Goal: Information Seeking & Learning: Learn about a topic

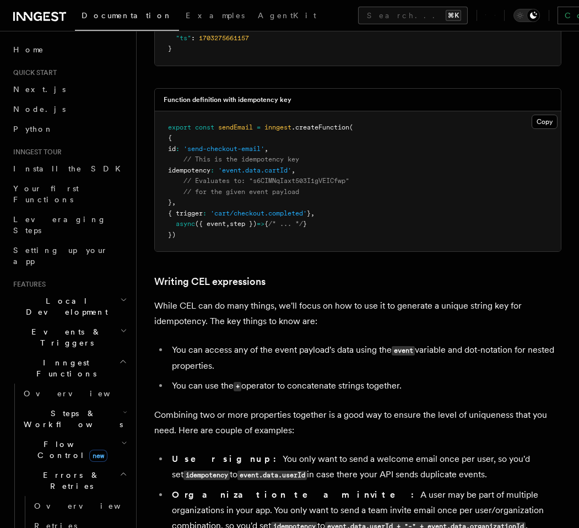
scroll to position [2310, 0]
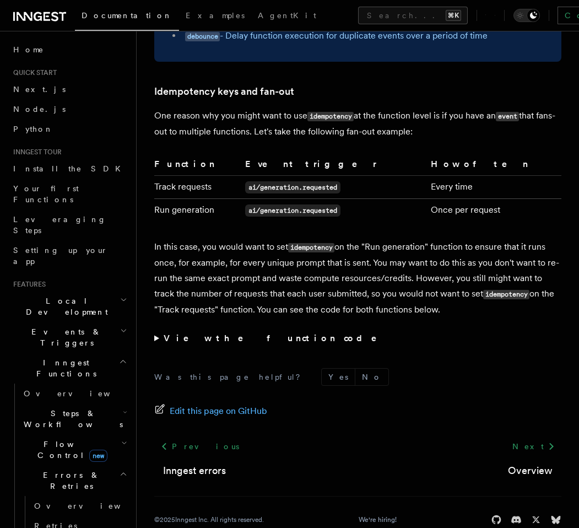
click at [166, 333] on strong "View the function code" at bounding box center [278, 338] width 229 height 10
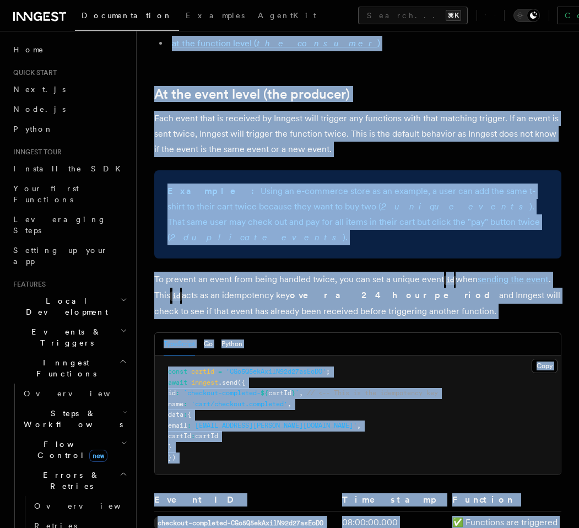
scroll to position [0, 0]
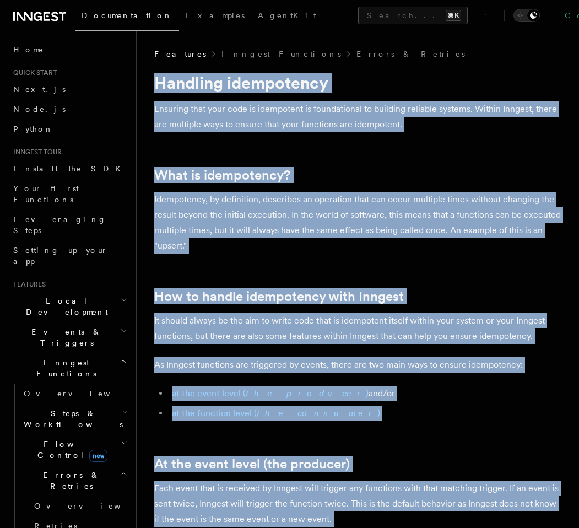
drag, startPoint x: 208, startPoint y: 302, endPoint x: 156, endPoint y: 83, distance: 224.7
copy article "Handling idempotency Ensuring that your code is idempotent is foundational to b…"
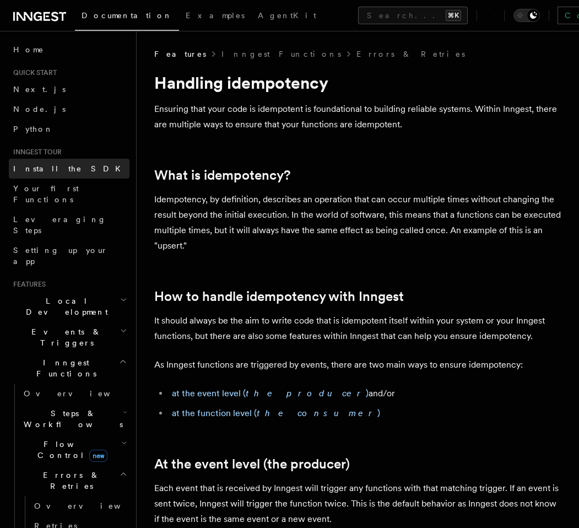
click at [61, 167] on span "Install the SDK" at bounding box center [70, 168] width 114 height 9
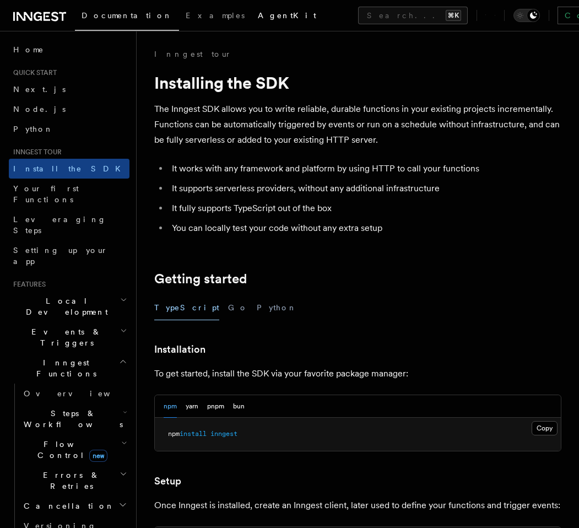
click at [251, 21] on link "AgentKit" at bounding box center [287, 16] width 72 height 26
click at [52, 389] on span "Overview" at bounding box center [80, 393] width 113 height 9
